Goal: Task Accomplishment & Management: Manage account settings

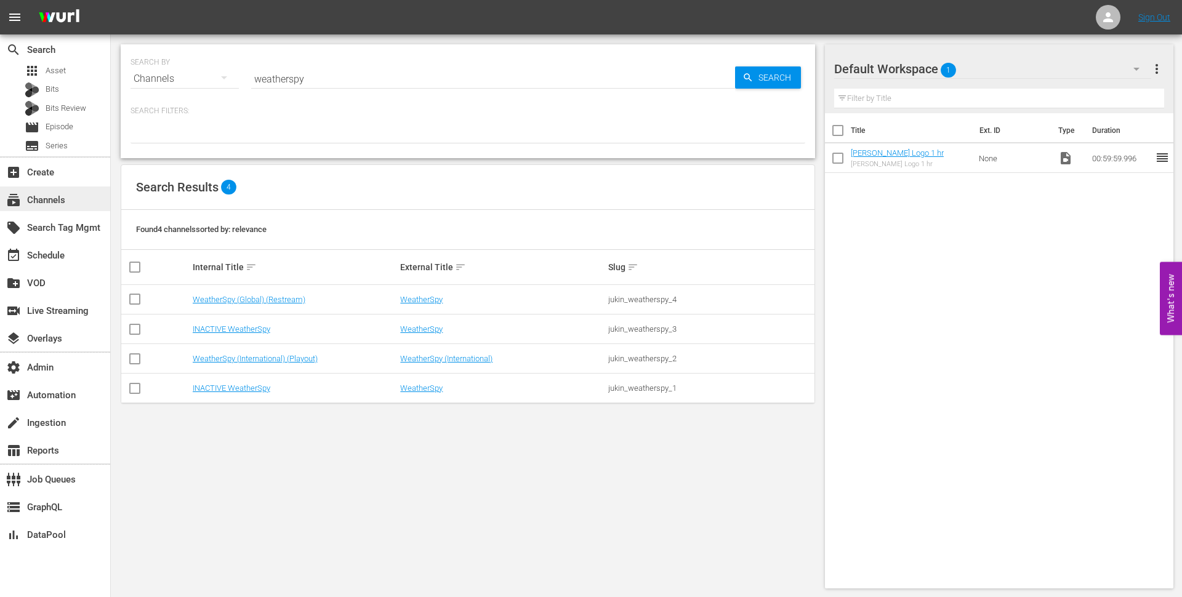
click at [32, 195] on div "subscriptions Channels" at bounding box center [34, 198] width 69 height 11
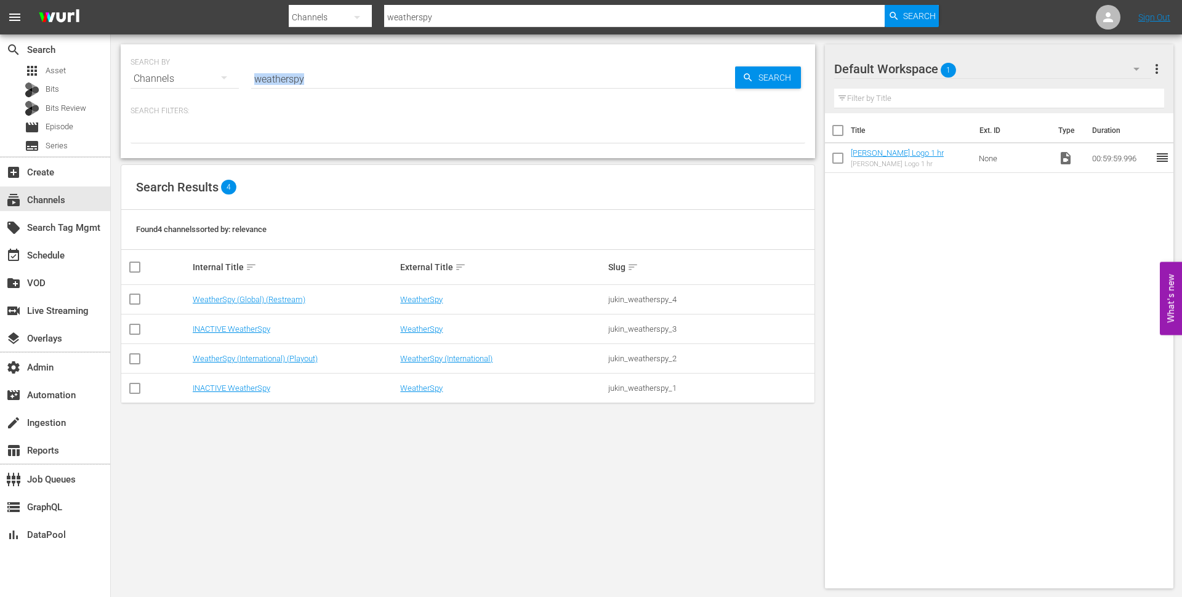
drag, startPoint x: 307, startPoint y: 88, endPoint x: 249, endPoint y: 79, distance: 58.0
click at [249, 79] on div "SEARCH BY Search By Channels Search ID, Title, Description, Keywords, or Catego…" at bounding box center [468, 71] width 675 height 44
click at [65, 193] on div "subscriptions Channels" at bounding box center [34, 198] width 69 height 11
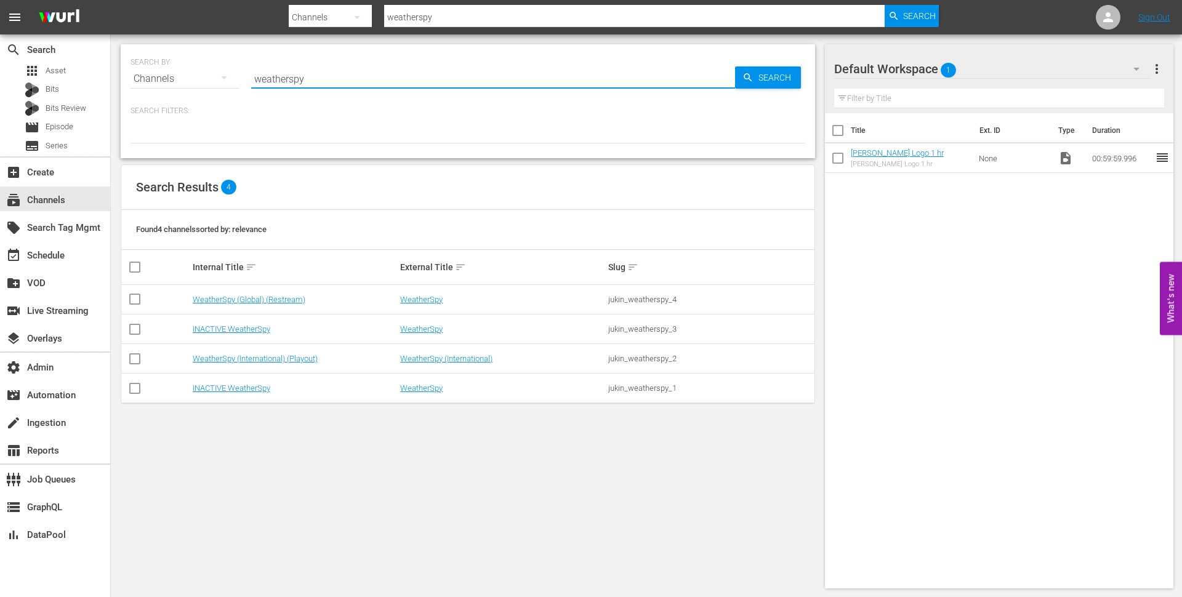
drag, startPoint x: 311, startPoint y: 81, endPoint x: 250, endPoint y: 79, distance: 61.0
click at [250, 79] on div "SEARCH BY Search By Channels Search ID, Title, Description, Keywords, or Catego…" at bounding box center [468, 71] width 675 height 44
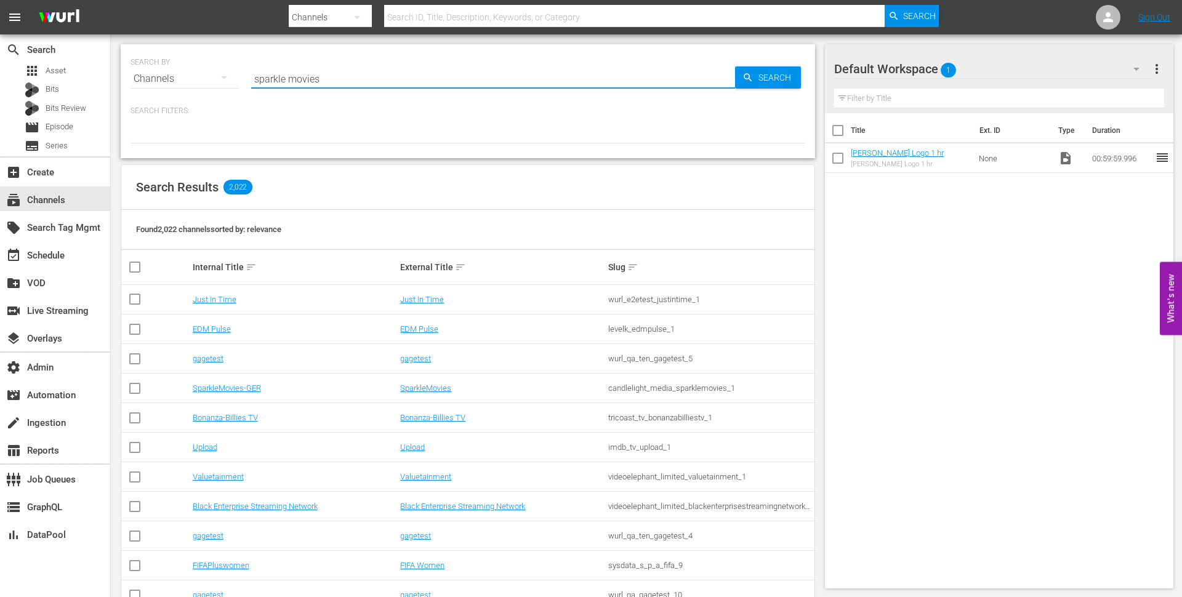
type input "sparkle movies"
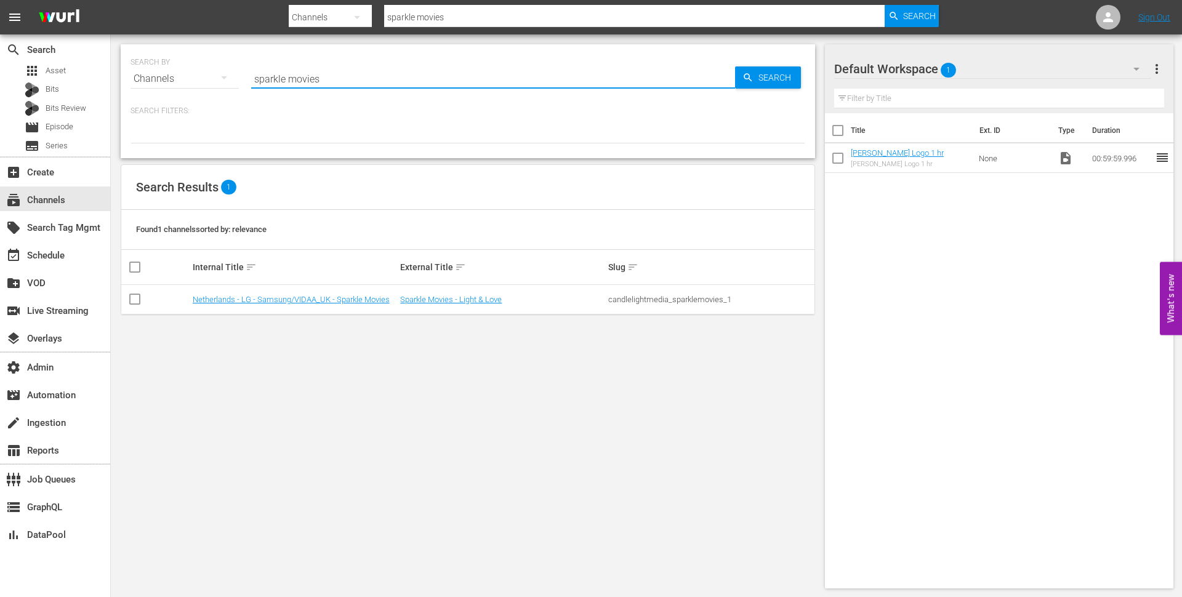
click at [289, 81] on input "sparkle movies" at bounding box center [493, 79] width 484 height 30
type input "sparklemovies"
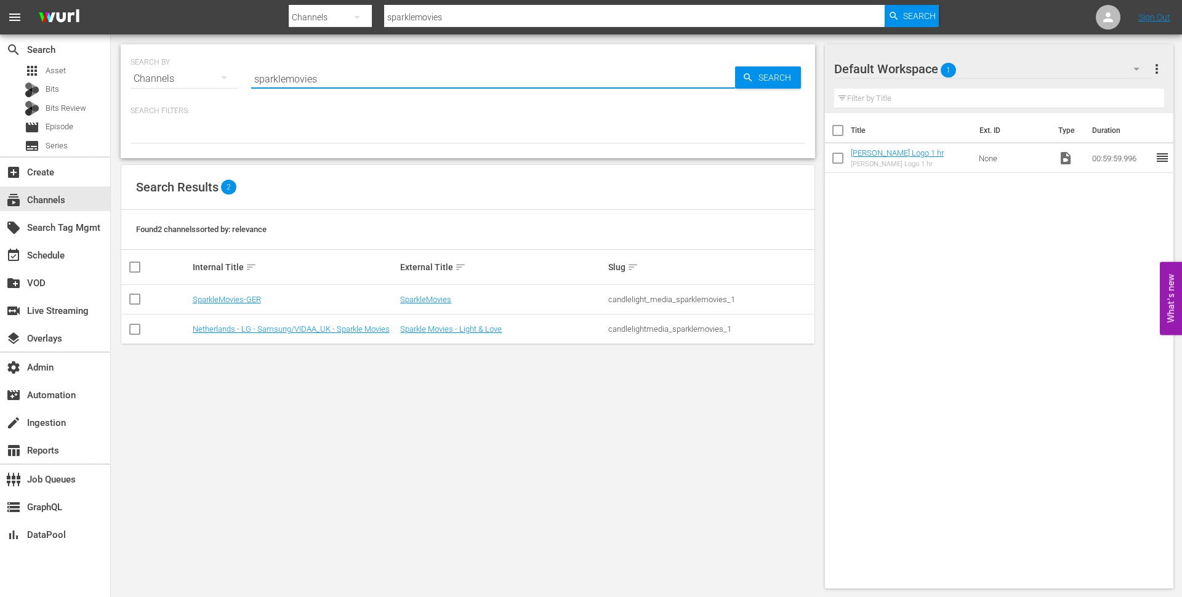
click at [241, 290] on td "SparkleMovies-GER" at bounding box center [295, 300] width 208 height 30
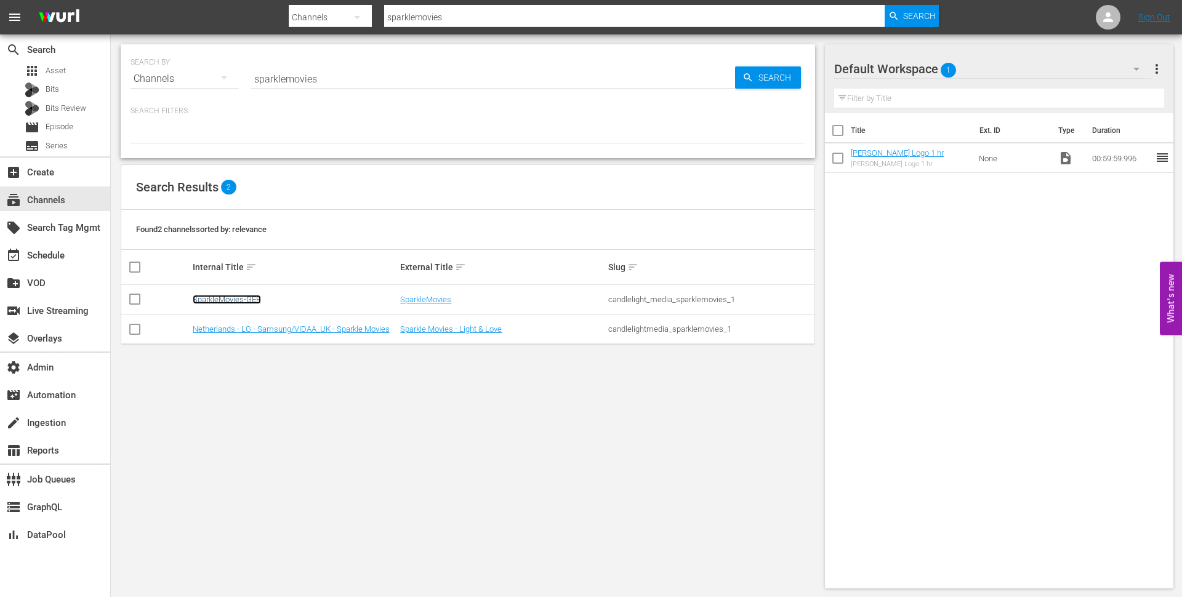
click at [241, 298] on link "SparkleMovies-GER" at bounding box center [227, 299] width 68 height 9
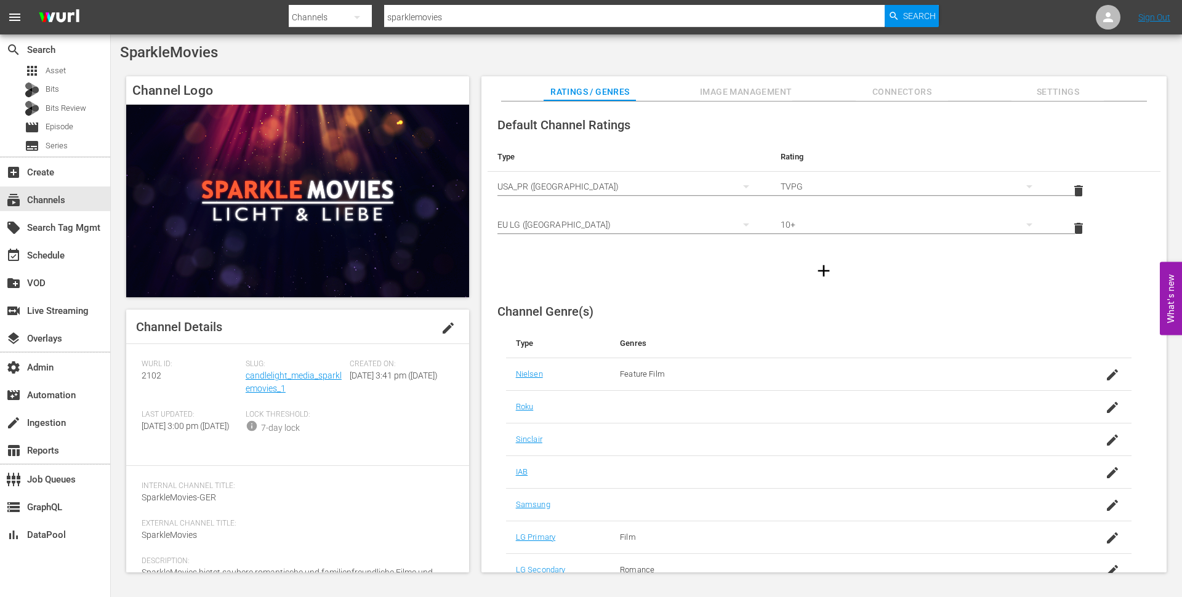
click at [764, 92] on span "Image Management" at bounding box center [746, 91] width 92 height 15
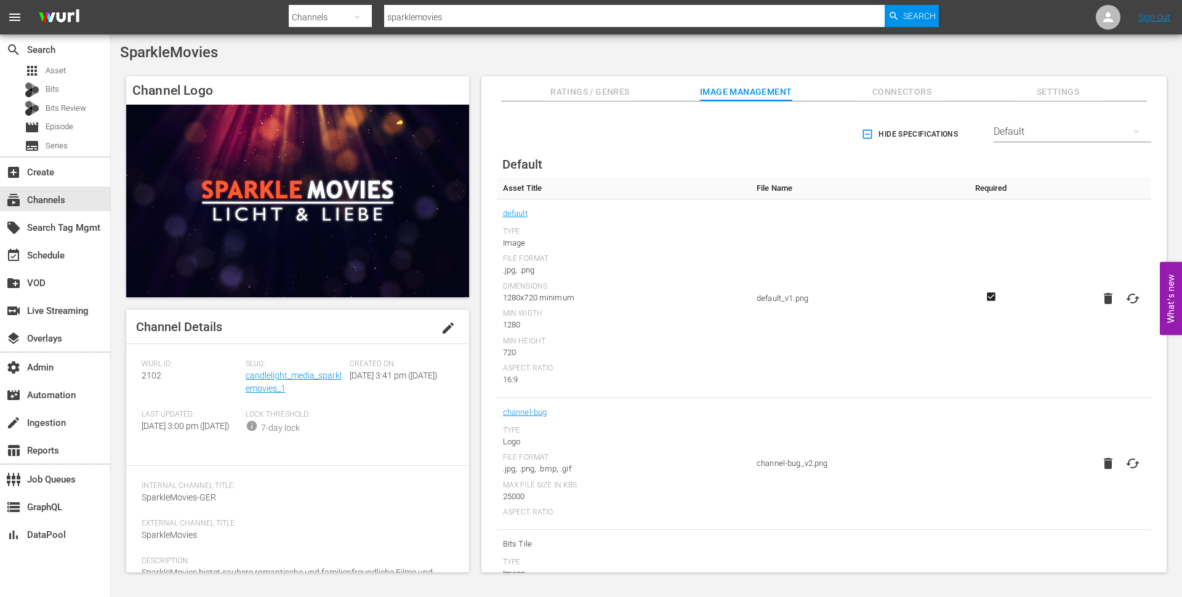
click at [996, 134] on div "Default" at bounding box center [1073, 132] width 158 height 34
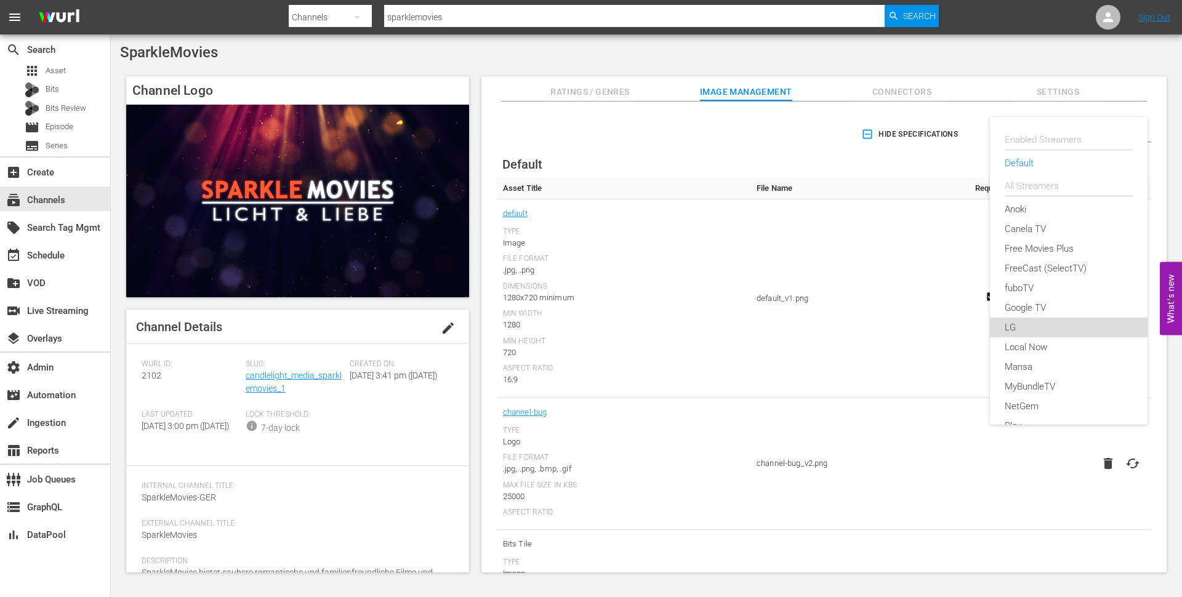
click at [1020, 331] on div "LG" at bounding box center [1069, 328] width 128 height 20
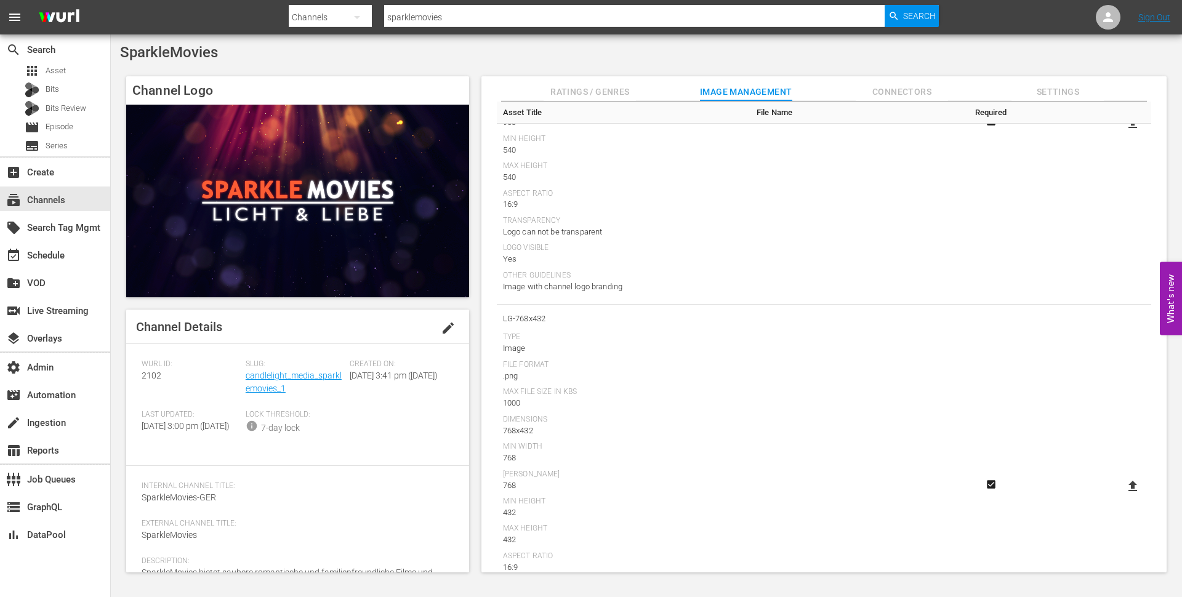
scroll to position [1014, 0]
click at [1131, 456] on icon at bounding box center [1133, 456] width 15 height 15
click at [1122, 467] on input "file" at bounding box center [1121, 467] width 1 height 1
type input "C:\fakepath\LG-478x432 [PERSON_NAME].png"
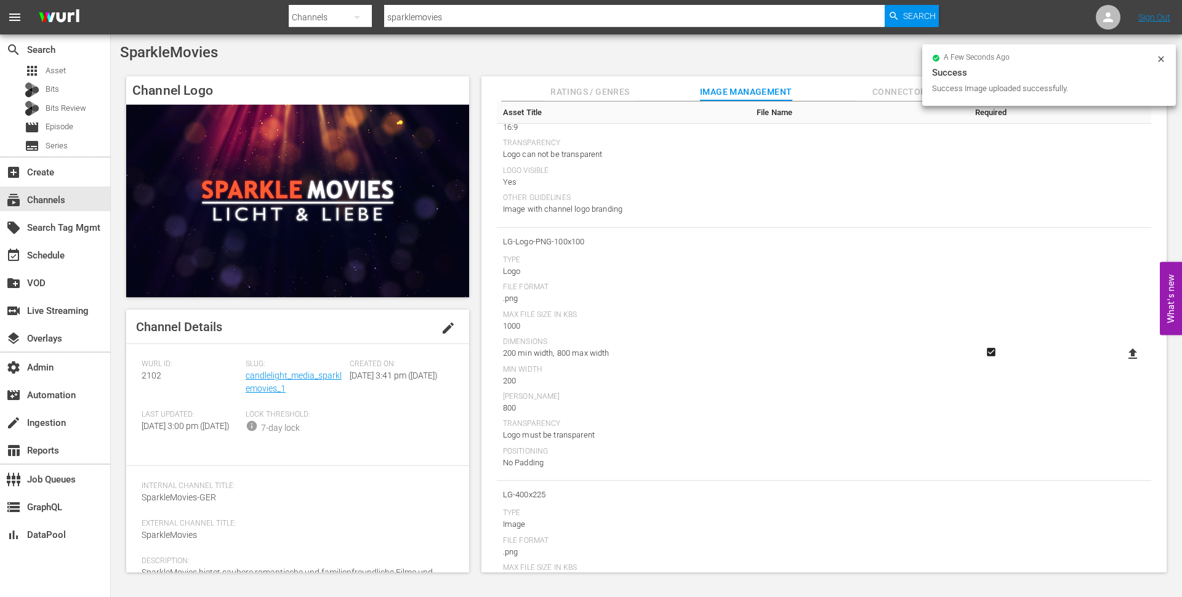
scroll to position [1402, 0]
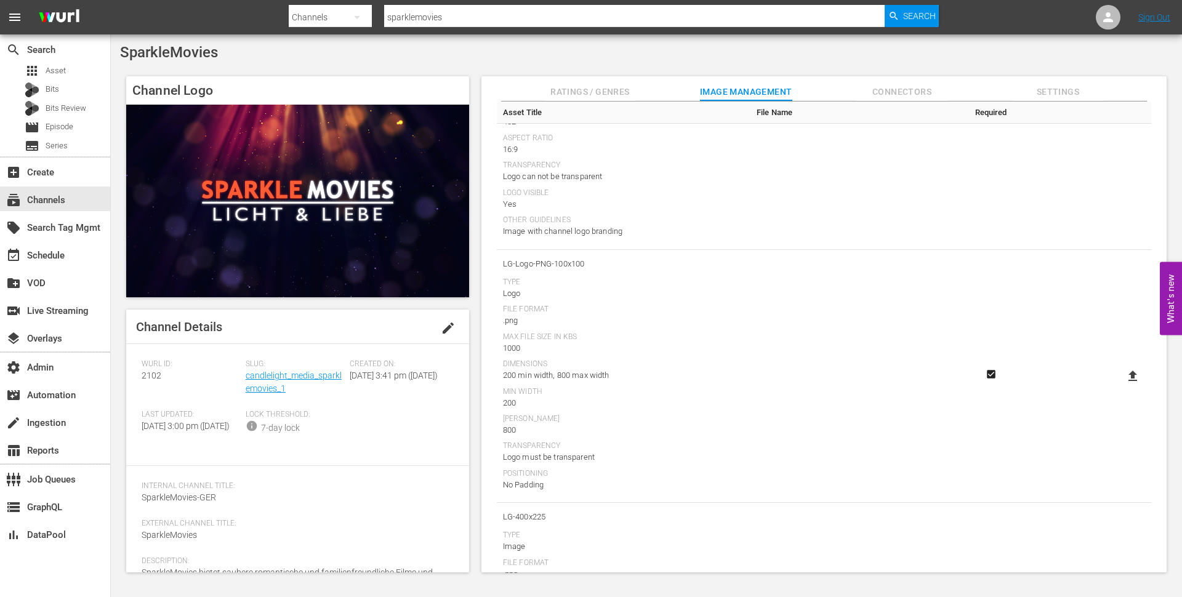
click at [1128, 369] on icon at bounding box center [1133, 376] width 15 height 15
click at [1122, 387] on input "file" at bounding box center [1121, 387] width 1 height 1
type input "C:\fakepath\LG-Logo-PNG-100x100 [PERSON_NAME].png"
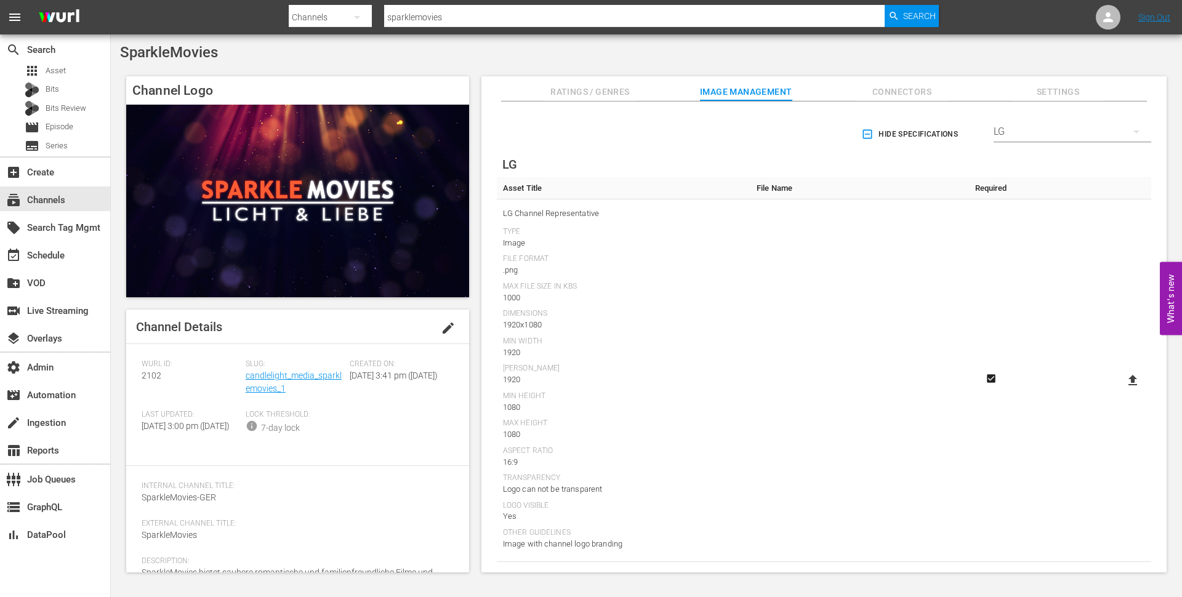
click at [910, 95] on span "Connectors" at bounding box center [902, 91] width 92 height 15
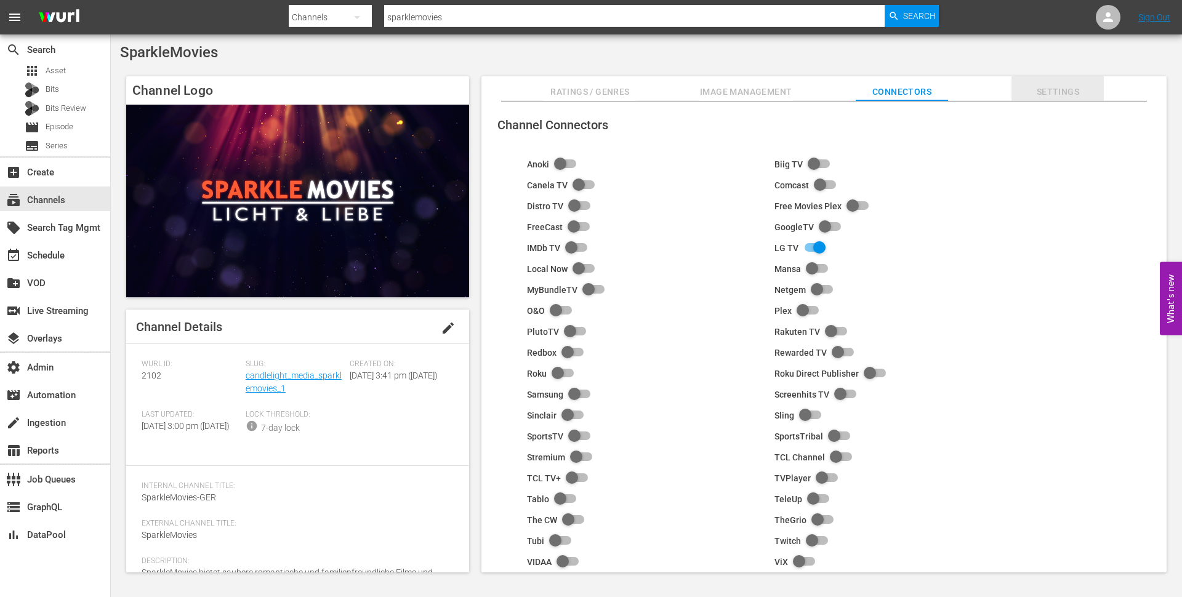
click at [1025, 94] on span "Settings" at bounding box center [1058, 91] width 92 height 15
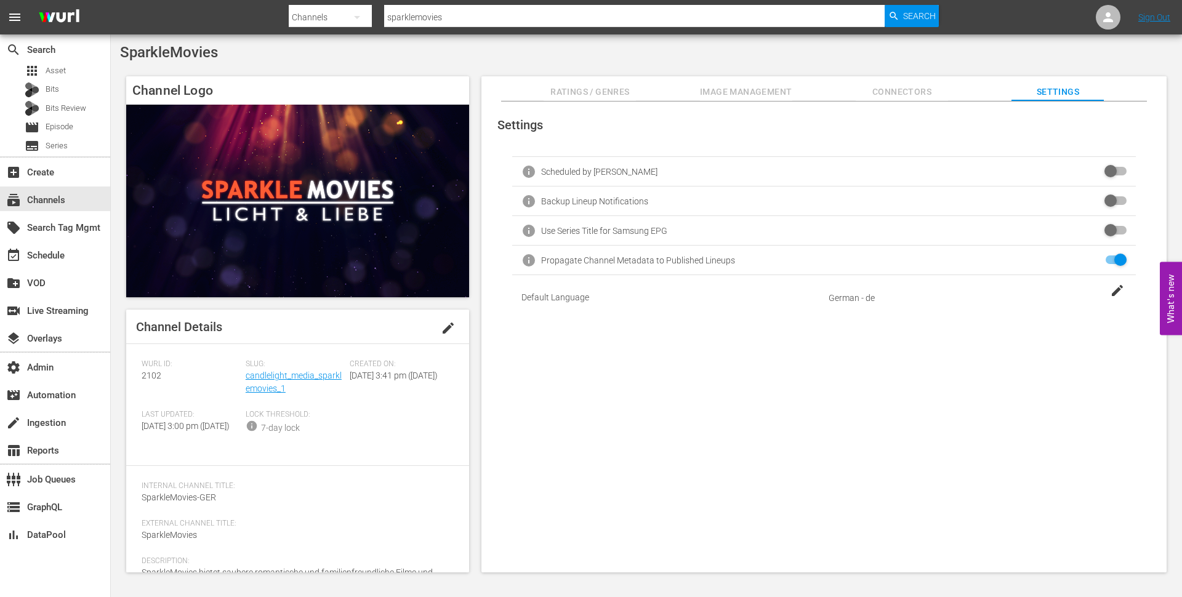
click at [585, 98] on span "Ratings / Genres" at bounding box center [590, 91] width 92 height 15
